Goal: Ask a question

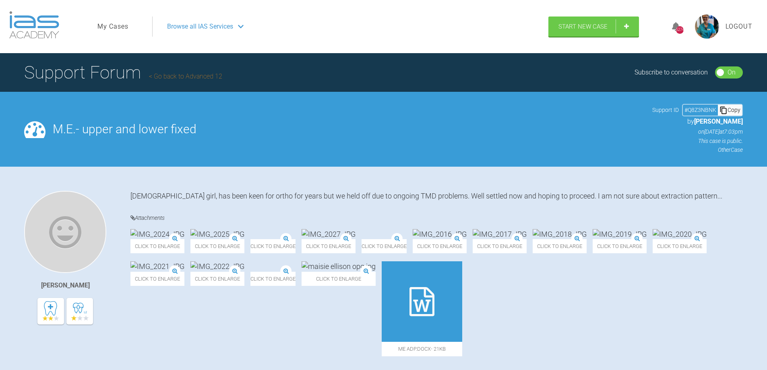
scroll to position [1804, 0]
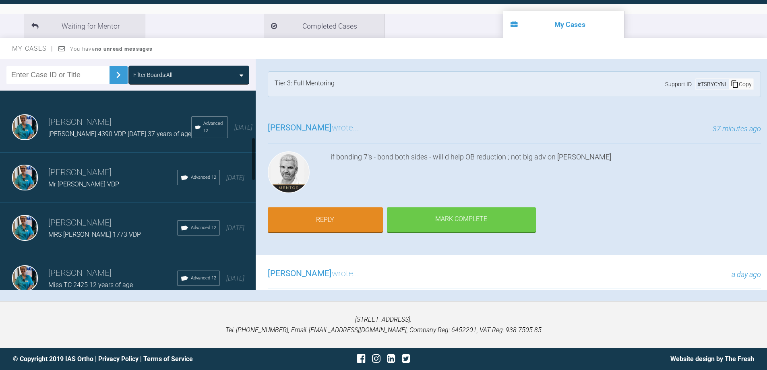
scroll to position [188, 0]
click at [24, 182] on img at bounding box center [25, 179] width 26 height 26
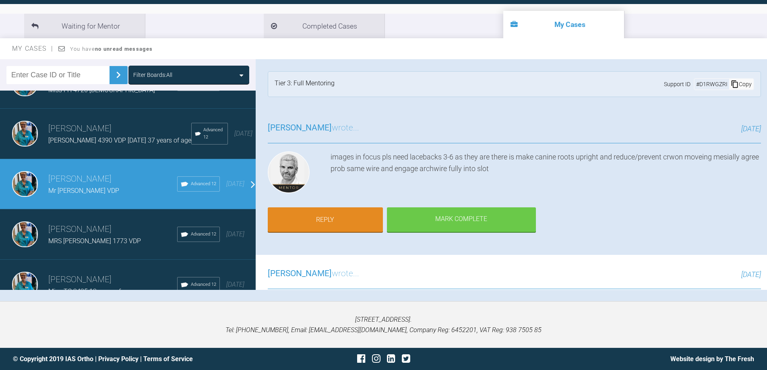
click at [24, 182] on img at bounding box center [25, 184] width 26 height 26
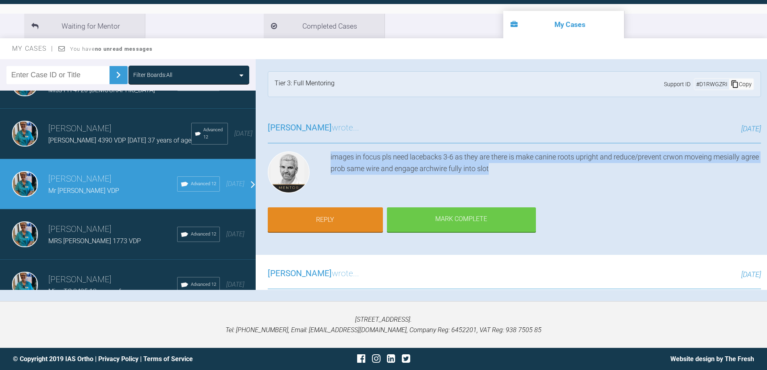
drag, startPoint x: 331, startPoint y: 154, endPoint x: 511, endPoint y: 167, distance: 180.5
click at [511, 167] on div "images in focus pls need lacebacks 3-6 as they are there is make canine roots u…" at bounding box center [546, 173] width 430 height 45
copy div "images in focus pls need lacebacks 3-6 as they are there is make canine roots u…"
